Goal: Book appointment/travel/reservation

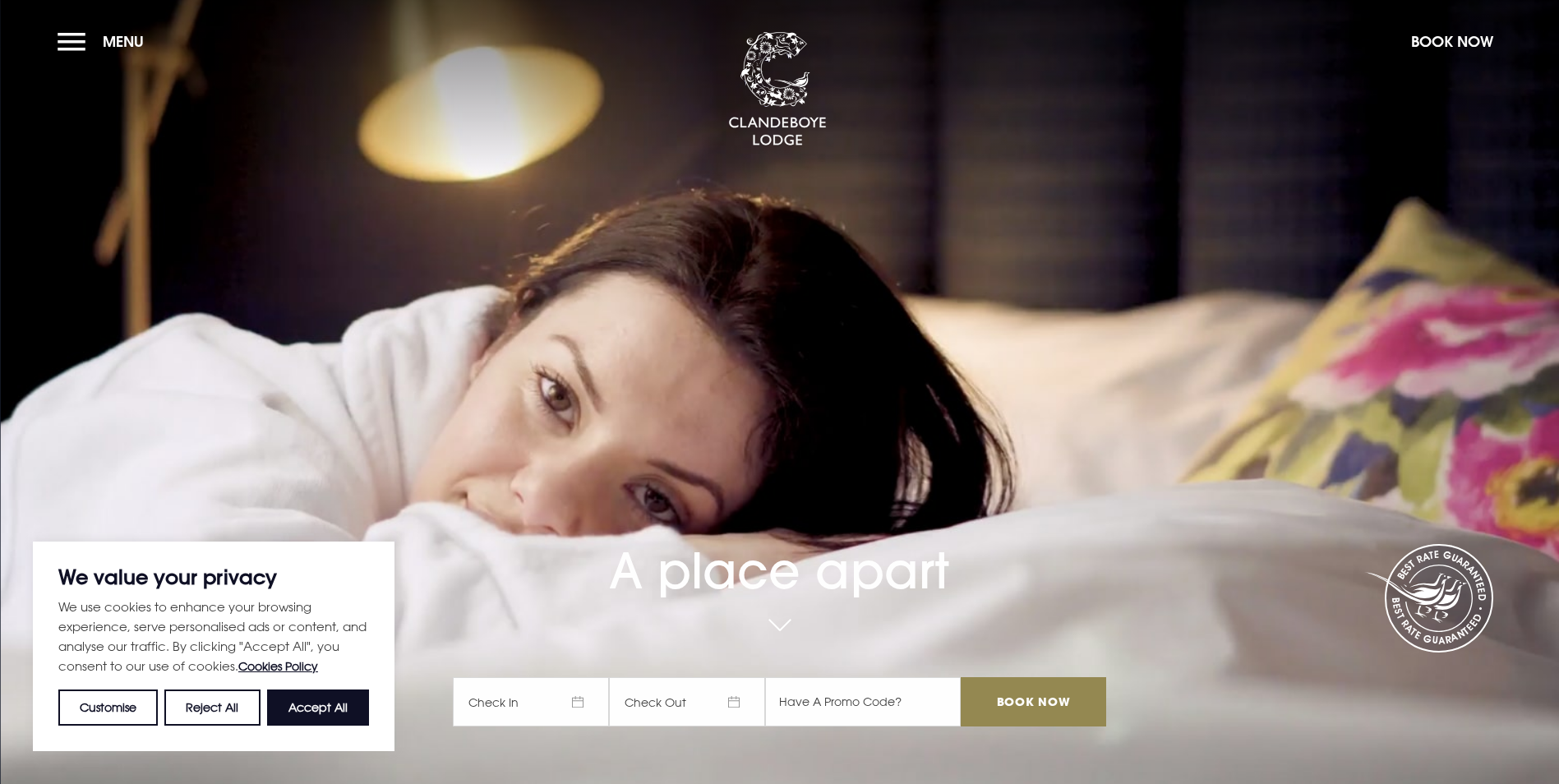
click at [584, 677] on span "Check In" at bounding box center [531, 701] width 156 height 49
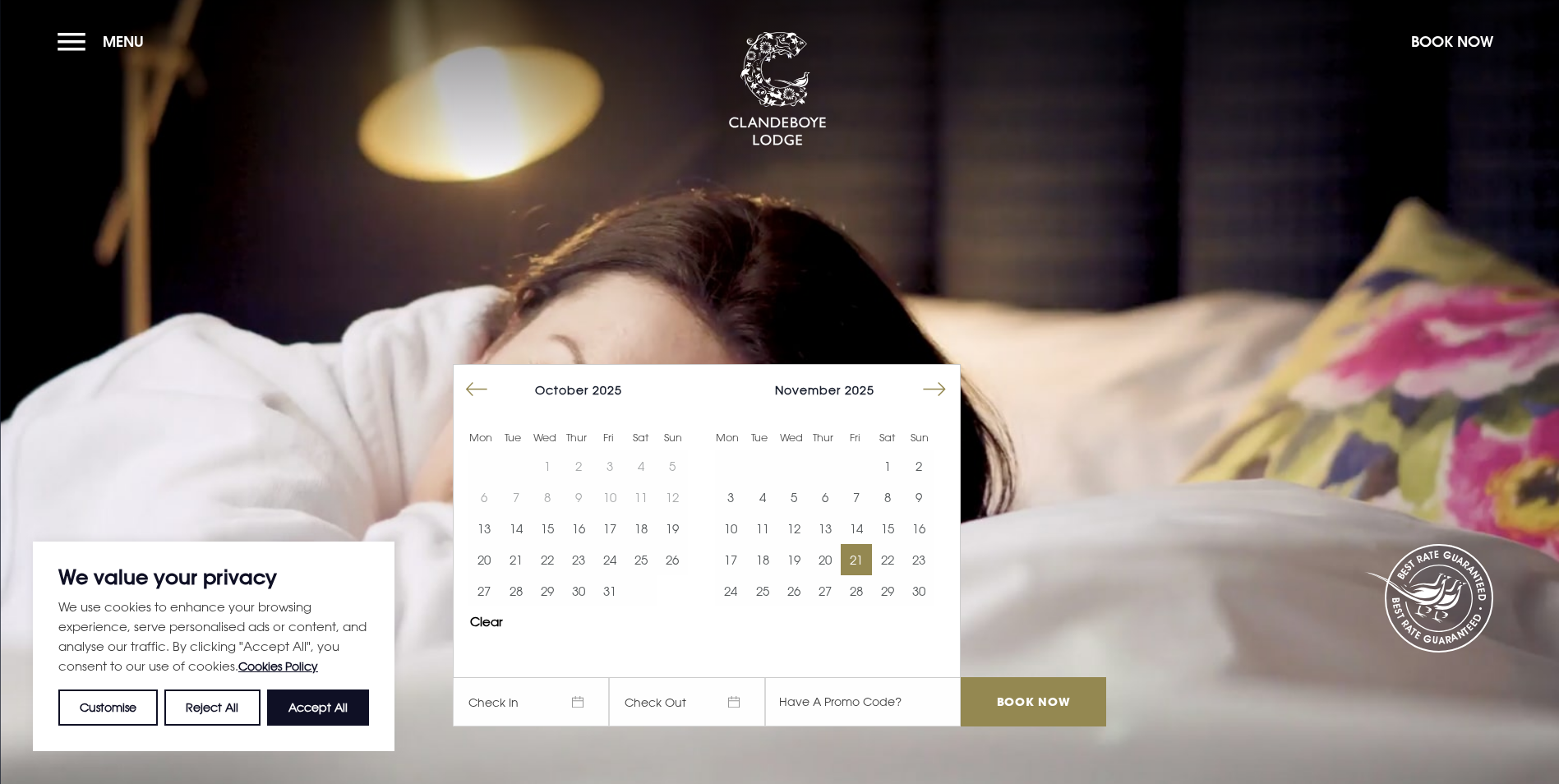
click at [863, 544] on button "21" at bounding box center [856, 559] width 31 height 31
click at [738, 677] on span "[DATE]" at bounding box center [687, 701] width 156 height 49
click at [1035, 677] on input "Book Now" at bounding box center [1033, 701] width 145 height 49
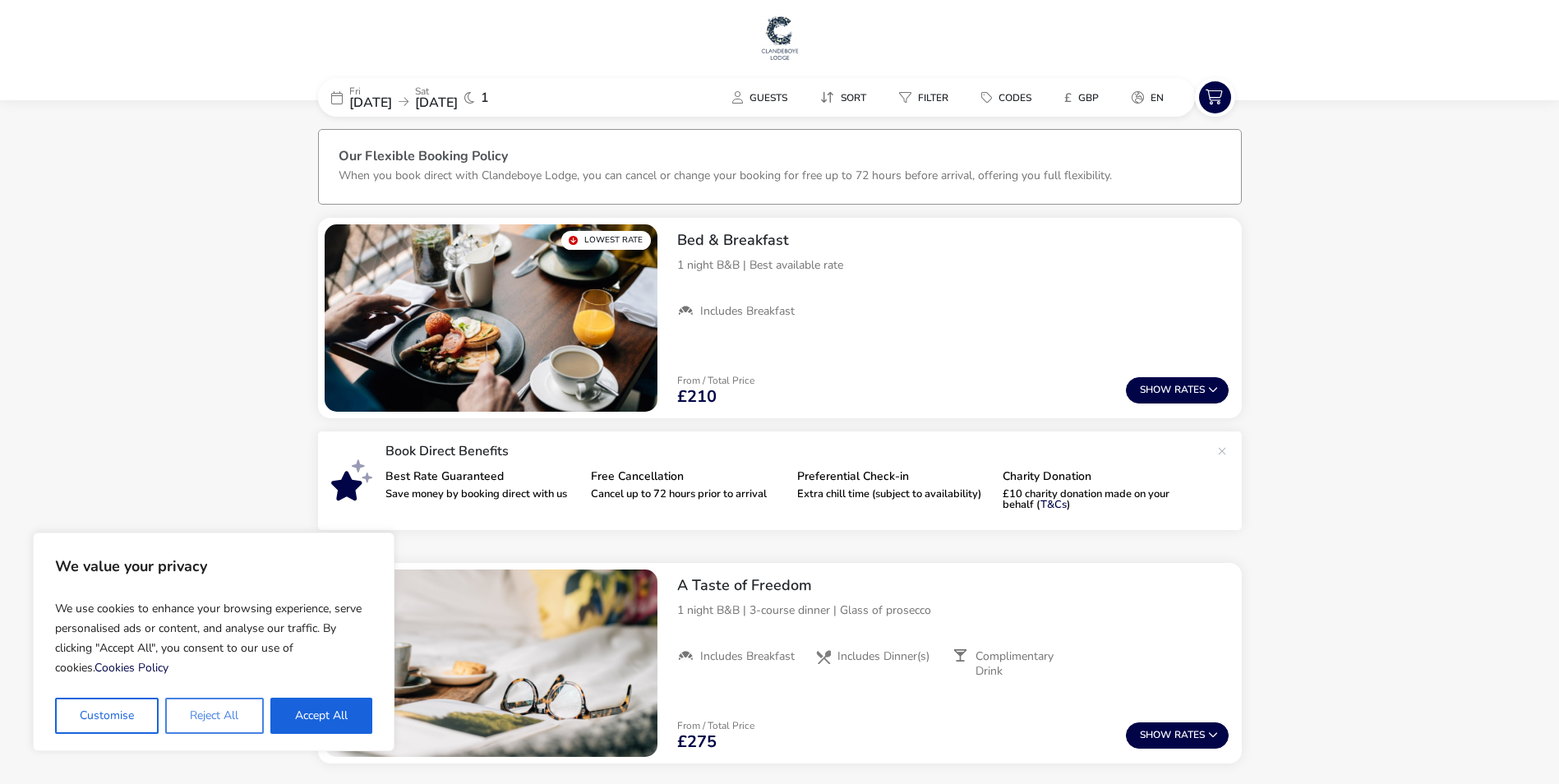
click at [237, 715] on button "Reject All" at bounding box center [213, 715] width 98 height 36
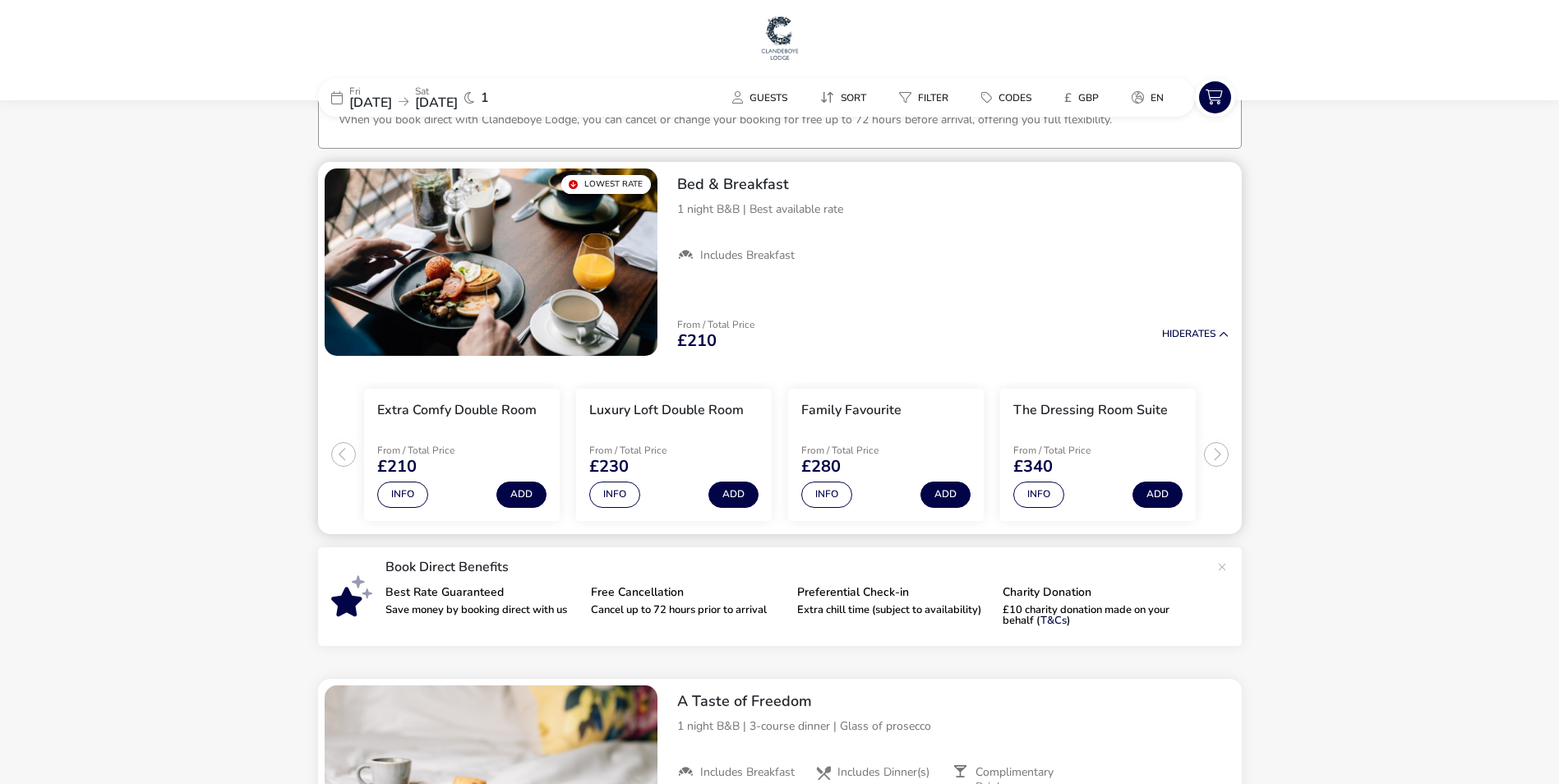
scroll to position [27, 0]
